Goal: Task Accomplishment & Management: Complete application form

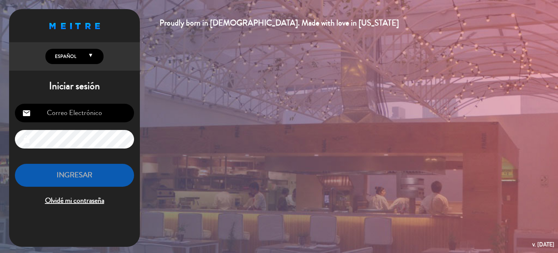
click at [113, 120] on input "email" at bounding box center [74, 113] width 119 height 19
type input "[EMAIL_ADDRESS][DOMAIN_NAME]"
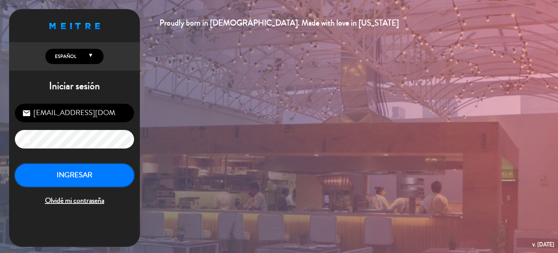
click at [110, 169] on button "INGRESAR" at bounding box center [74, 174] width 119 height 23
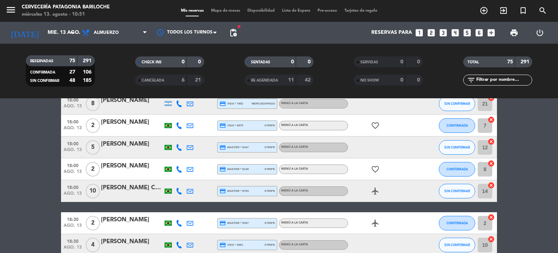
scroll to position [1723, 0]
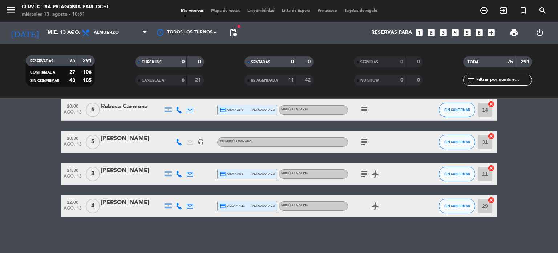
click at [223, 4] on div "menu Cervecería Patagonia Bariloche miércoles 13. agosto - 10:51 Mis reservas M…" at bounding box center [279, 11] width 558 height 22
click at [220, 8] on div "Mis reservas Mapa de mesas Disponibilidad Lista de Espera Pre-acceso Tarjetas d…" at bounding box center [279, 11] width 204 height 7
click at [215, 12] on span "Mapa de mesas" at bounding box center [225, 11] width 36 height 4
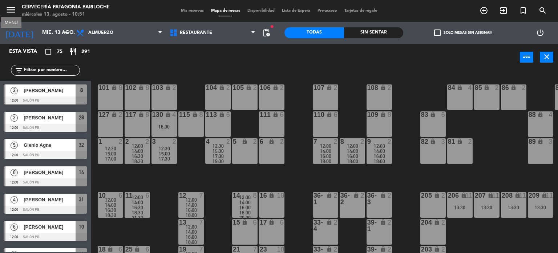
click at [7, 6] on icon "menu" at bounding box center [10, 9] width 11 height 11
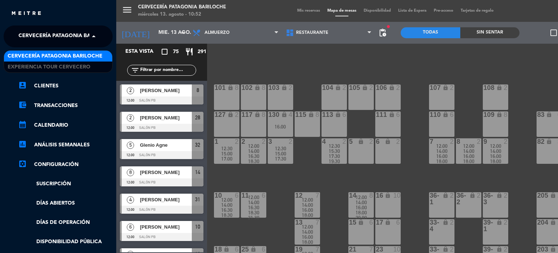
click at [84, 31] on span "Cervecería Patagonia Bariloche" at bounding box center [66, 36] width 95 height 15
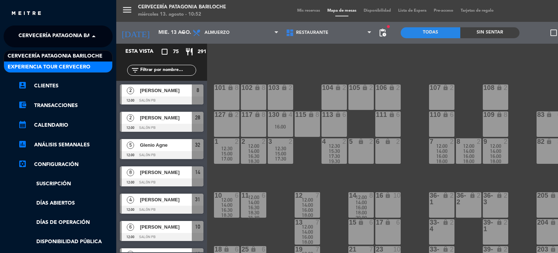
click at [74, 64] on span "Experiencia Tour Cervecero" at bounding box center [49, 67] width 83 height 8
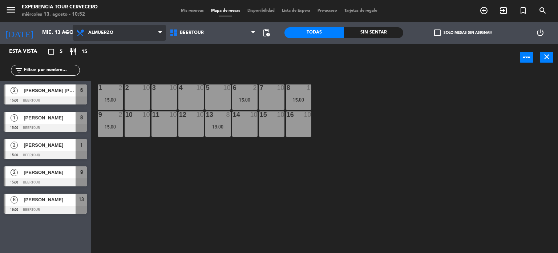
click at [96, 33] on span "Almuerzo" at bounding box center [100, 32] width 25 height 5
click at [183, 11] on span "Mis reservas" at bounding box center [192, 11] width 30 height 4
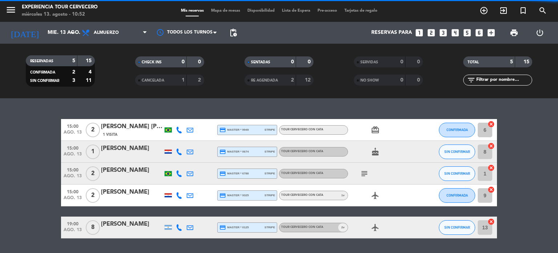
click at [116, 40] on span "Almuerzo" at bounding box center [114, 33] width 73 height 16
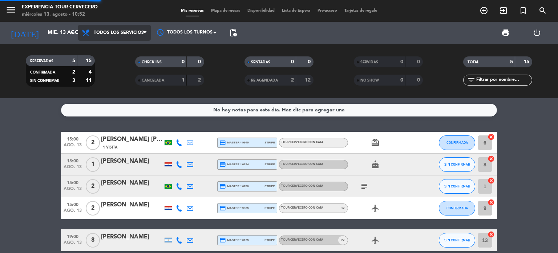
click at [113, 45] on div "menu Experiencia Tour Cervecero miércoles 13. agosto - 10:52 Mis reservas Mapa …" at bounding box center [279, 49] width 558 height 98
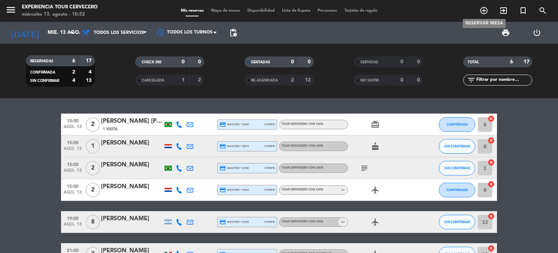
click at [486, 15] on icon "add_circle_outline" at bounding box center [484, 10] width 9 height 9
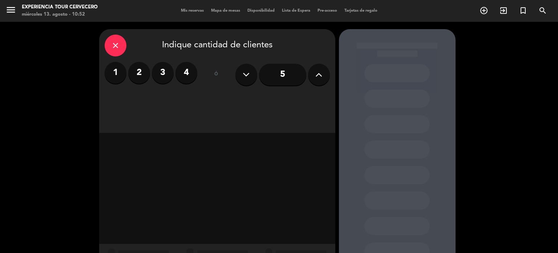
click at [145, 74] on label "2" at bounding box center [139, 73] width 22 height 22
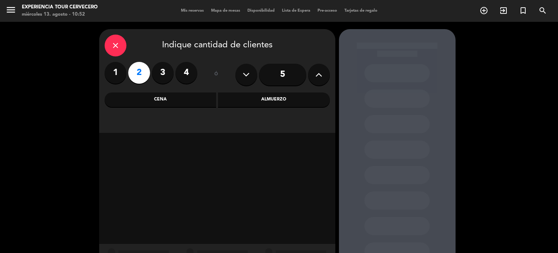
click at [252, 95] on div "Almuerzo" at bounding box center [274, 99] width 112 height 15
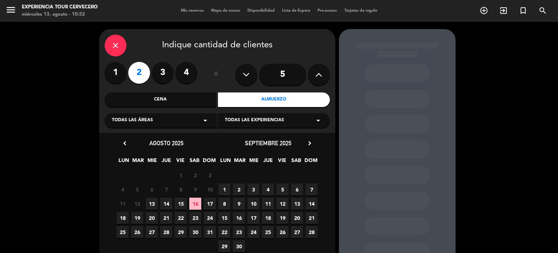
click at [157, 206] on span "13" at bounding box center [152, 203] width 12 height 12
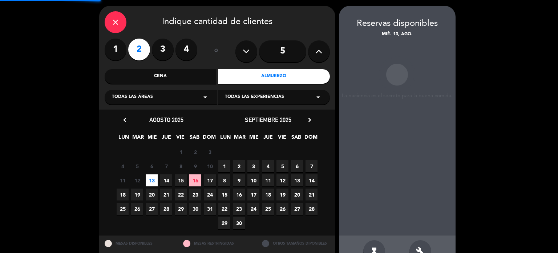
scroll to position [29, 0]
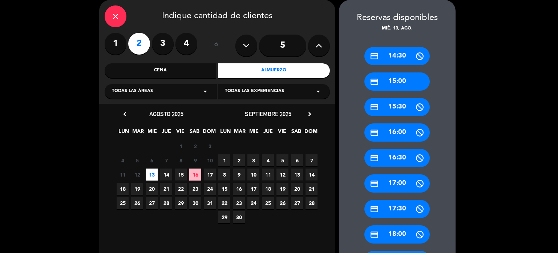
click at [387, 81] on div "credit_card 15:00" at bounding box center [396, 81] width 65 height 18
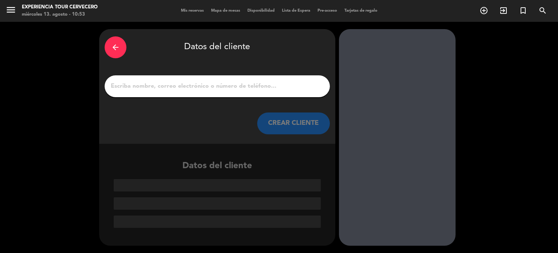
click at [176, 91] on input "1" at bounding box center [217, 86] width 214 height 10
paste input "[PERSON_NAME]"
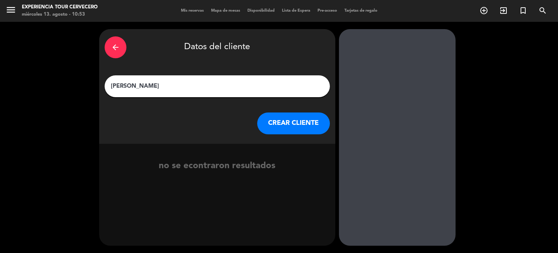
type input "[PERSON_NAME]"
click at [307, 123] on button "CREAR CLIENTE" at bounding box center [293, 123] width 73 height 22
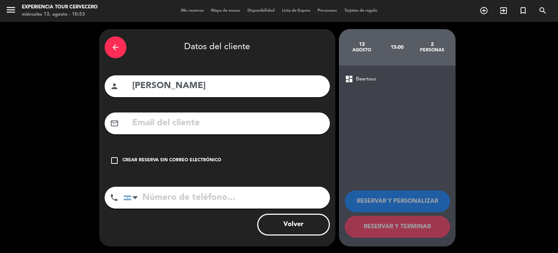
click at [147, 154] on div "check_box_outline_blank Crear reserva sin correo electrónico" at bounding box center [217, 160] width 225 height 22
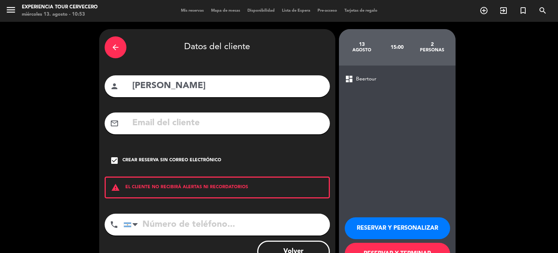
scroll to position [28, 0]
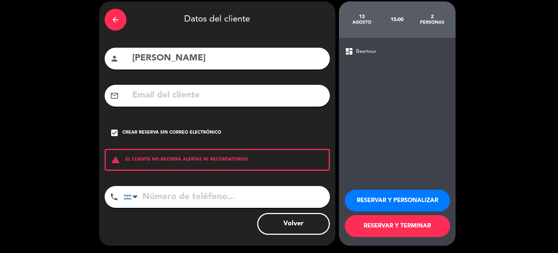
click at [395, 194] on button "RESERVAR Y PERSONALIZAR" at bounding box center [397, 200] width 105 height 22
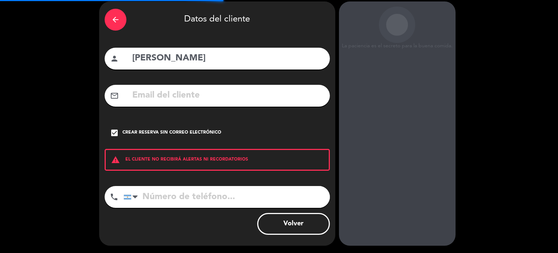
scroll to position [29, 0]
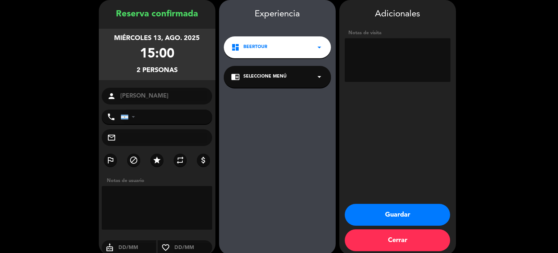
click at [392, 53] on textarea at bounding box center [398, 60] width 106 height 44
type textarea "No"
type textarea "Ya esta pago"
click at [379, 221] on button "Guardar" at bounding box center [397, 214] width 105 height 22
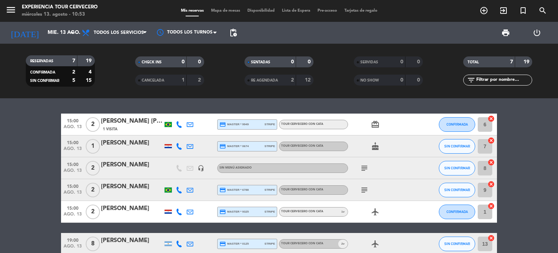
click at [203, 170] on icon "headset_mic" at bounding box center [201, 168] width 7 height 7
click at [368, 169] on icon "subject" at bounding box center [364, 167] width 9 height 9
click at [201, 170] on icon "headset_mic" at bounding box center [201, 168] width 7 height 7
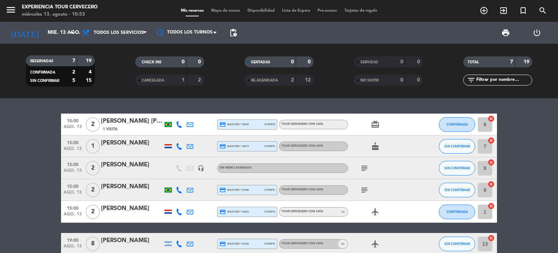
click at [366, 187] on icon "subject" at bounding box center [364, 189] width 9 height 9
click at [366, 167] on icon "subject" at bounding box center [364, 167] width 9 height 9
click at [1, 176] on bookings-row "15:00 ago. 13 2 [PERSON_NAME] [PERSON_NAME] 1 Visita credit_card master * 9949 …" at bounding box center [279, 199] width 558 height 173
click at [10, 11] on icon "menu" at bounding box center [10, 9] width 11 height 11
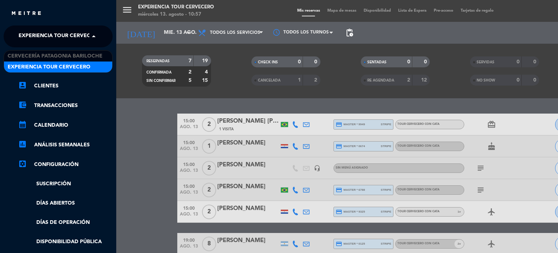
click at [69, 32] on span "Experiencia Tour Cervecero" at bounding box center [60, 36] width 83 height 15
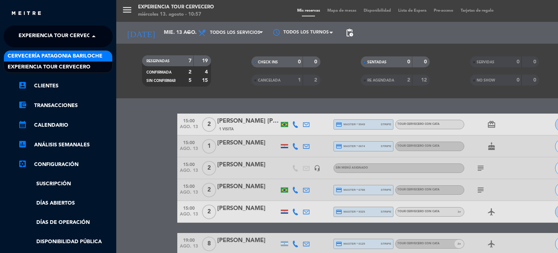
click at [65, 54] on span "Cervecería Patagonia Bariloche" at bounding box center [55, 56] width 95 height 8
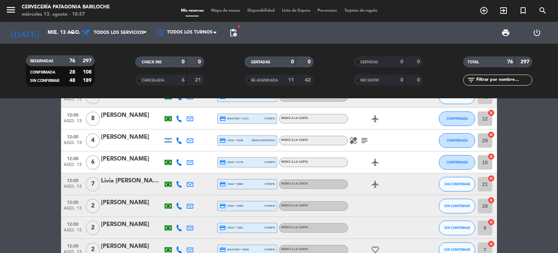
scroll to position [36, 0]
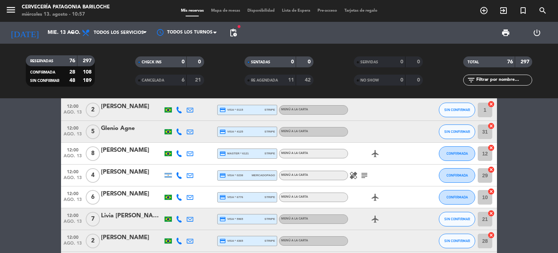
click at [231, 10] on span "Mapa de mesas" at bounding box center [225, 11] width 36 height 4
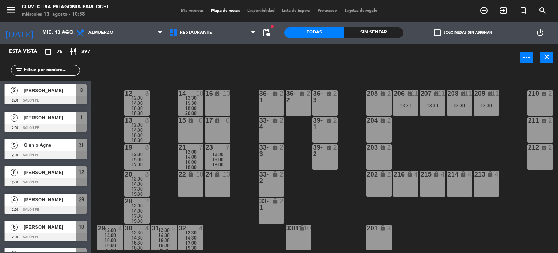
scroll to position [105, 54]
click at [366, 123] on div "204 lock 2" at bounding box center [378, 129] width 25 height 25
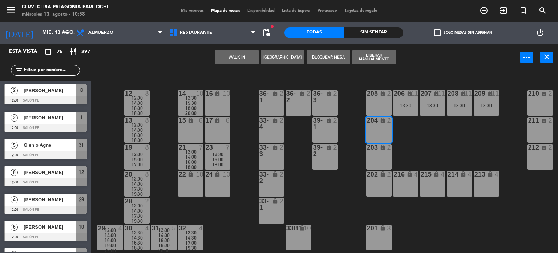
scroll to position [105, 0]
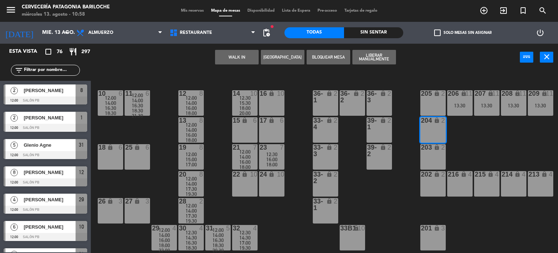
click at [362, 194] on div "101 lock 8 102 lock 8 104 lock 2 105 lock 2 106 lock 2 103 lock 2 107 lock 2 10…" at bounding box center [327, 162] width 462 height 182
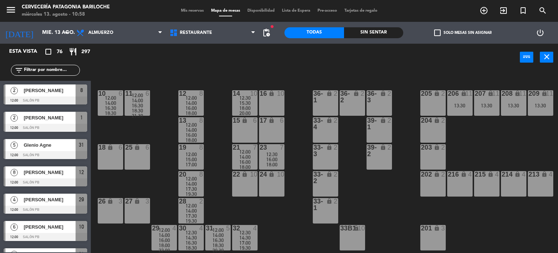
click at [283, 238] on div "101 lock 8 102 lock 8 104 lock 2 105 lock 2 106 lock 2 103 lock 2 107 lock 2 10…" at bounding box center [327, 162] width 462 height 182
